Goal: Check status: Check status

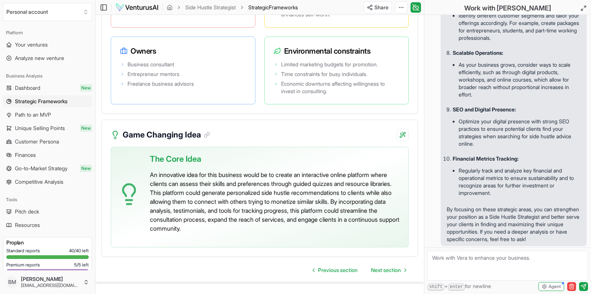
scroll to position [1836, 0]
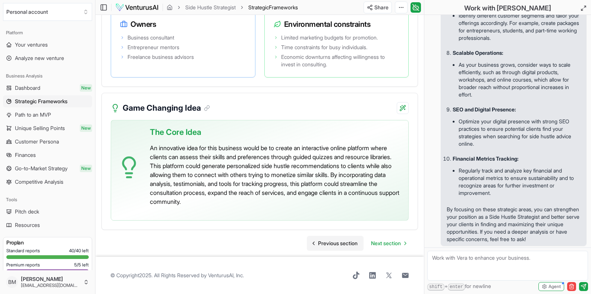
click at [331, 243] on span "Previous section" at bounding box center [338, 243] width 40 height 7
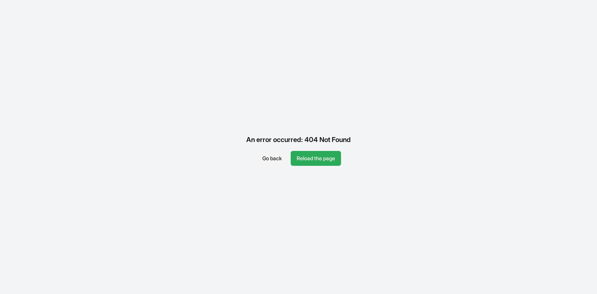
click at [313, 162] on button "Reload the page" at bounding box center [316, 158] width 50 height 15
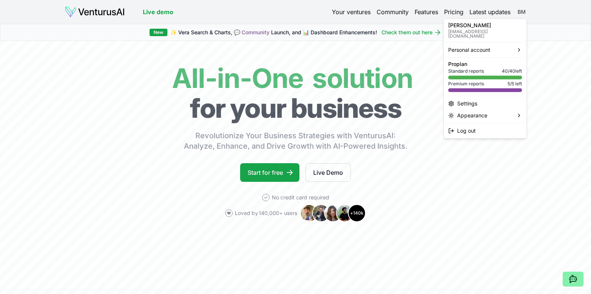
click at [522, 12] on html "We value your privacy We use cookies to enhance your browsing experience, serve…" at bounding box center [295, 147] width 591 height 294
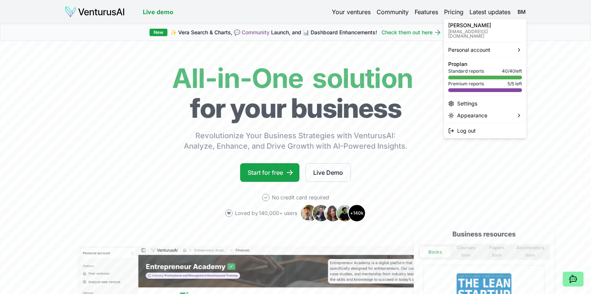
click at [359, 10] on html "We value your privacy We use cookies to enhance your browsing experience, serve…" at bounding box center [295, 147] width 591 height 294
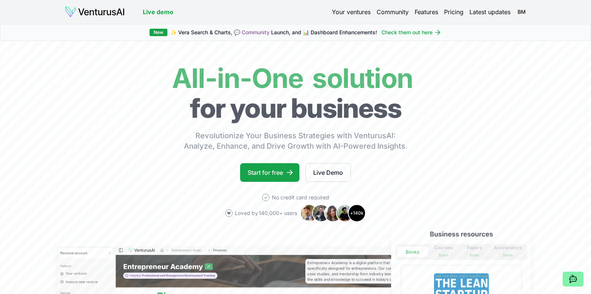
click at [359, 10] on link "Your ventures" at bounding box center [351, 11] width 39 height 9
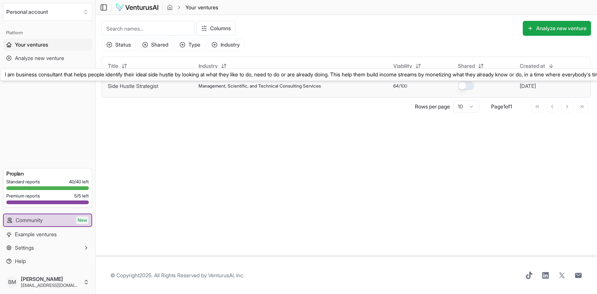
click at [155, 87] on link "Side Hustle Strategist" at bounding box center [133, 86] width 50 height 6
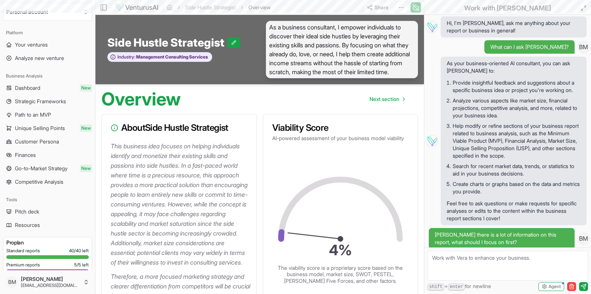
scroll to position [1421, 0]
